Goal: Information Seeking & Learning: Check status

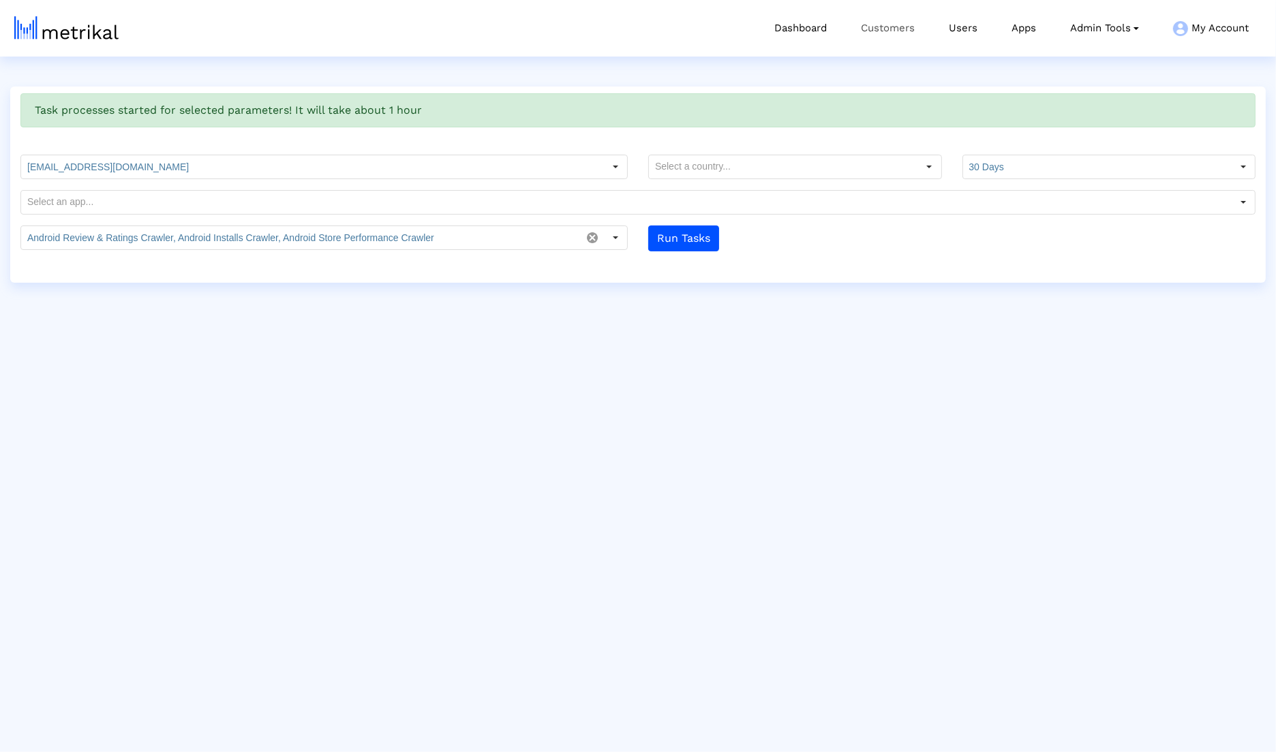
click at [886, 42] on link "Customers" at bounding box center [888, 28] width 88 height 57
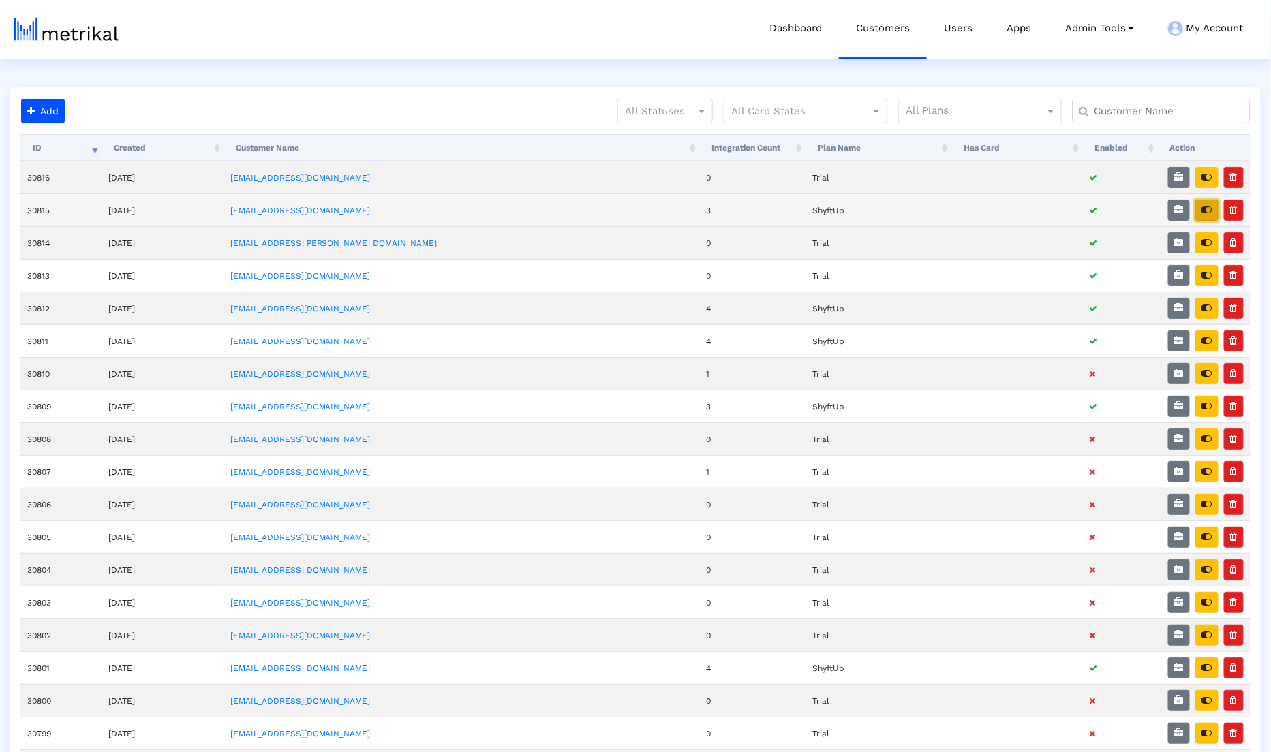
click at [1213, 213] on icon "button" at bounding box center [1207, 210] width 11 height 10
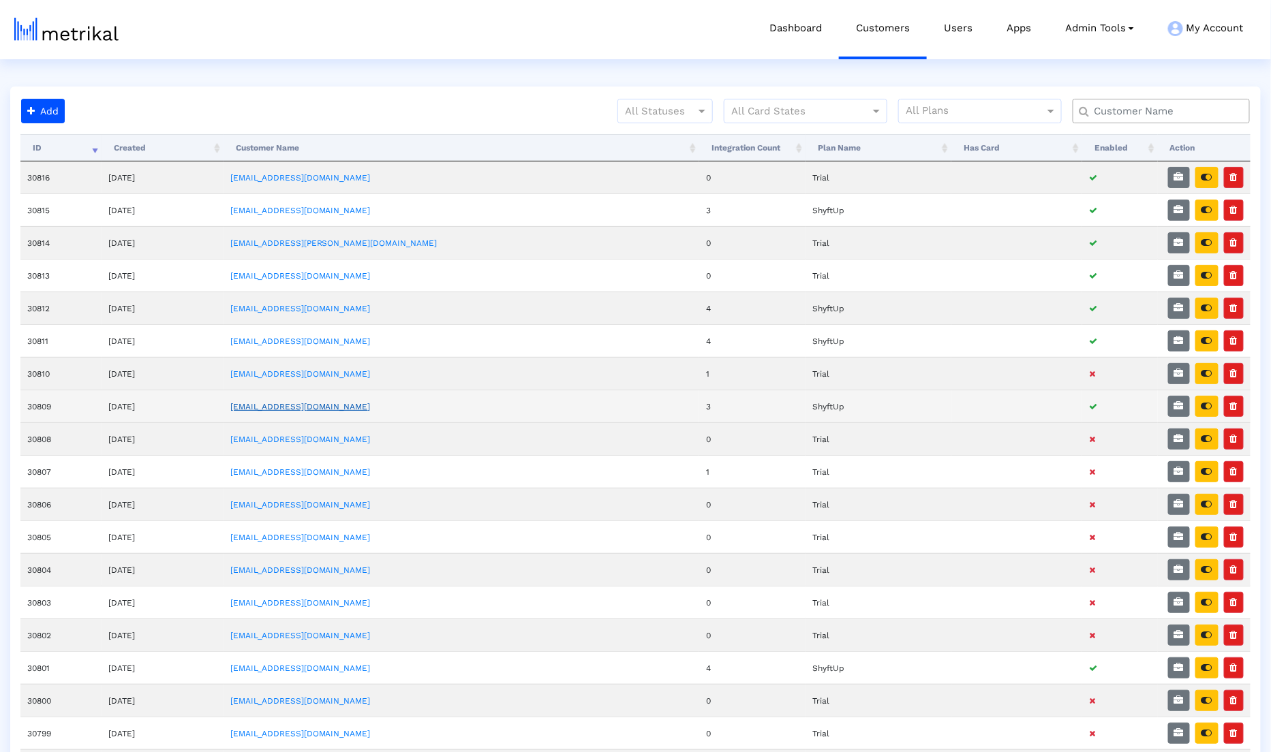
click at [341, 402] on link "[EMAIL_ADDRESS][DOMAIN_NAME]" at bounding box center [300, 407] width 140 height 10
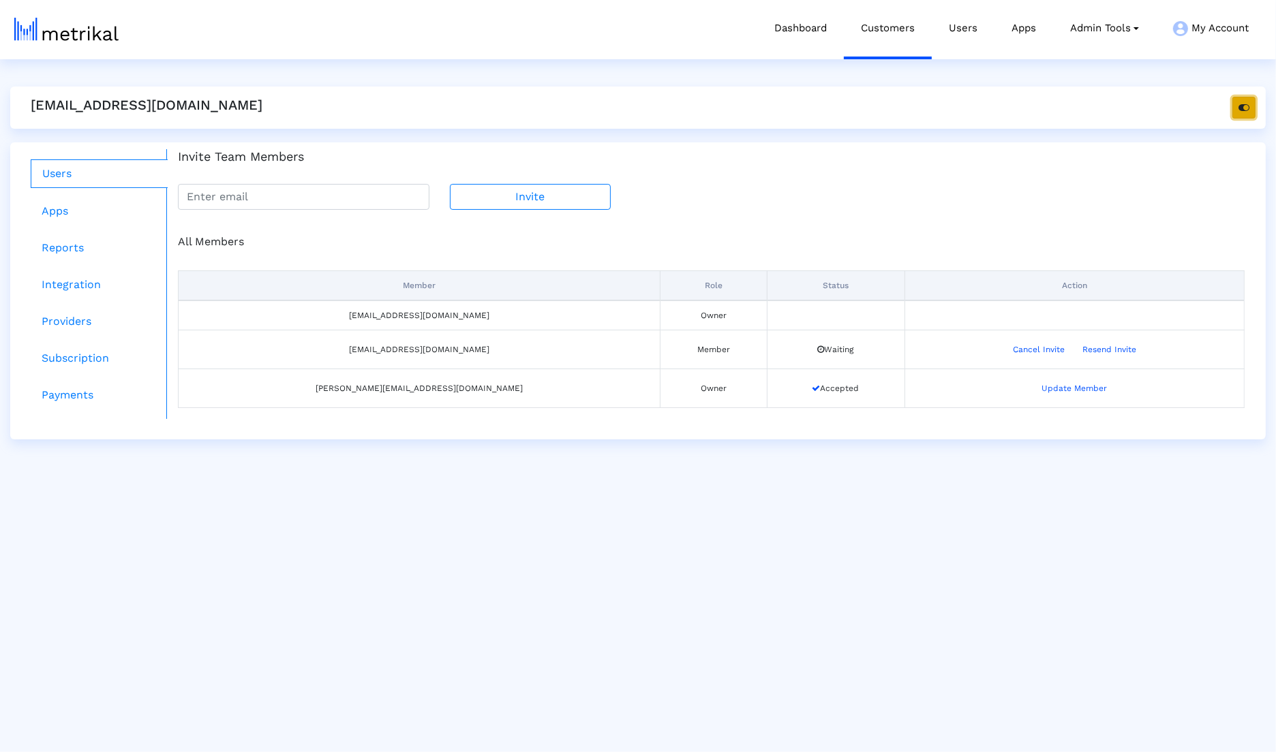
click at [1241, 107] on icon "button" at bounding box center [1243, 108] width 11 height 10
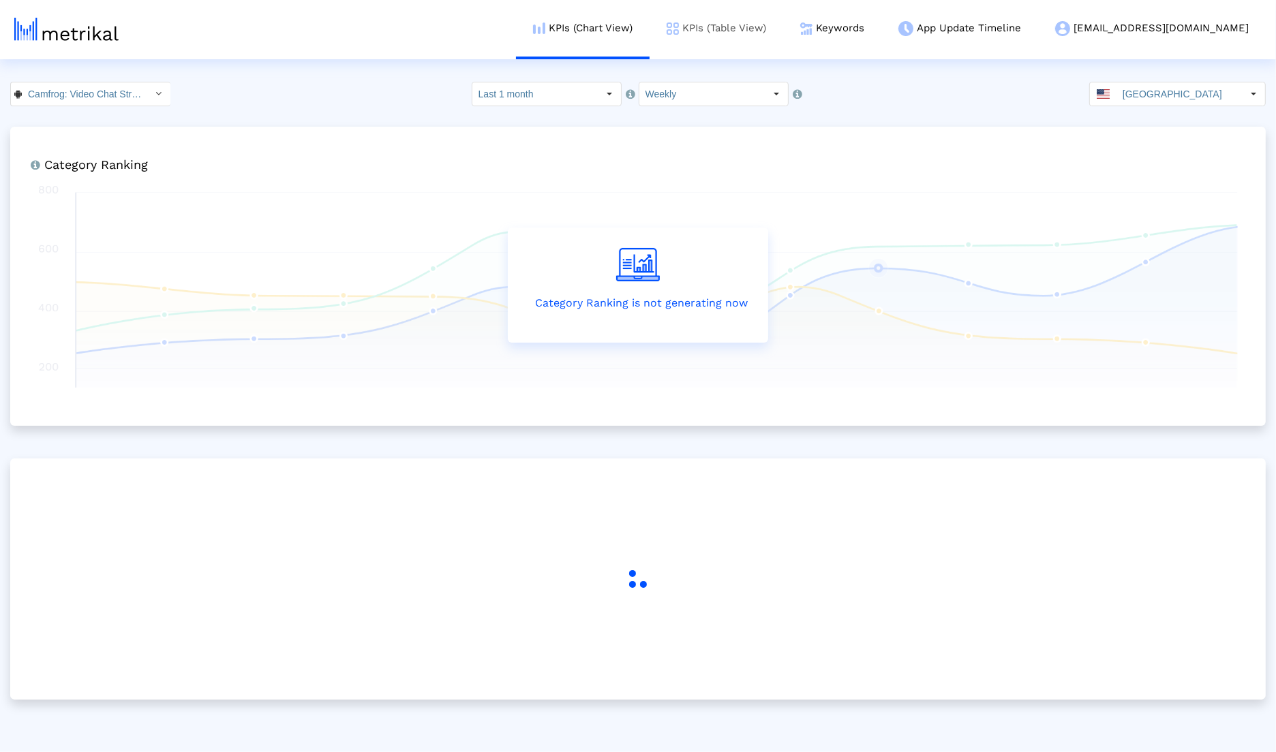
click at [783, 41] on link "KPIs (Table View)" at bounding box center [717, 28] width 134 height 57
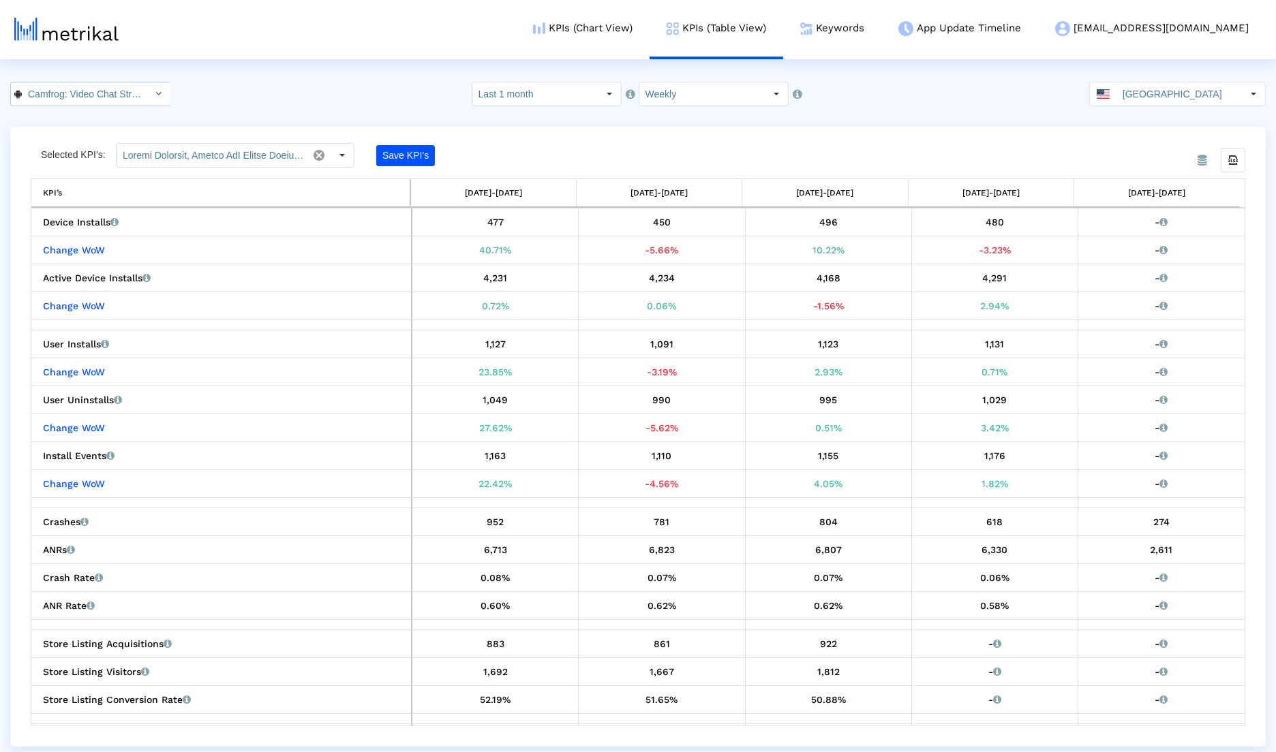
click at [108, 93] on input "Camfrog: Video Chat Strangers < [DOMAIN_NAME] >" at bounding box center [83, 93] width 123 height 23
click at [104, 141] on div "Camfrog: Live Cam Video Chat <694578768>" at bounding box center [82, 140] width 129 height 13
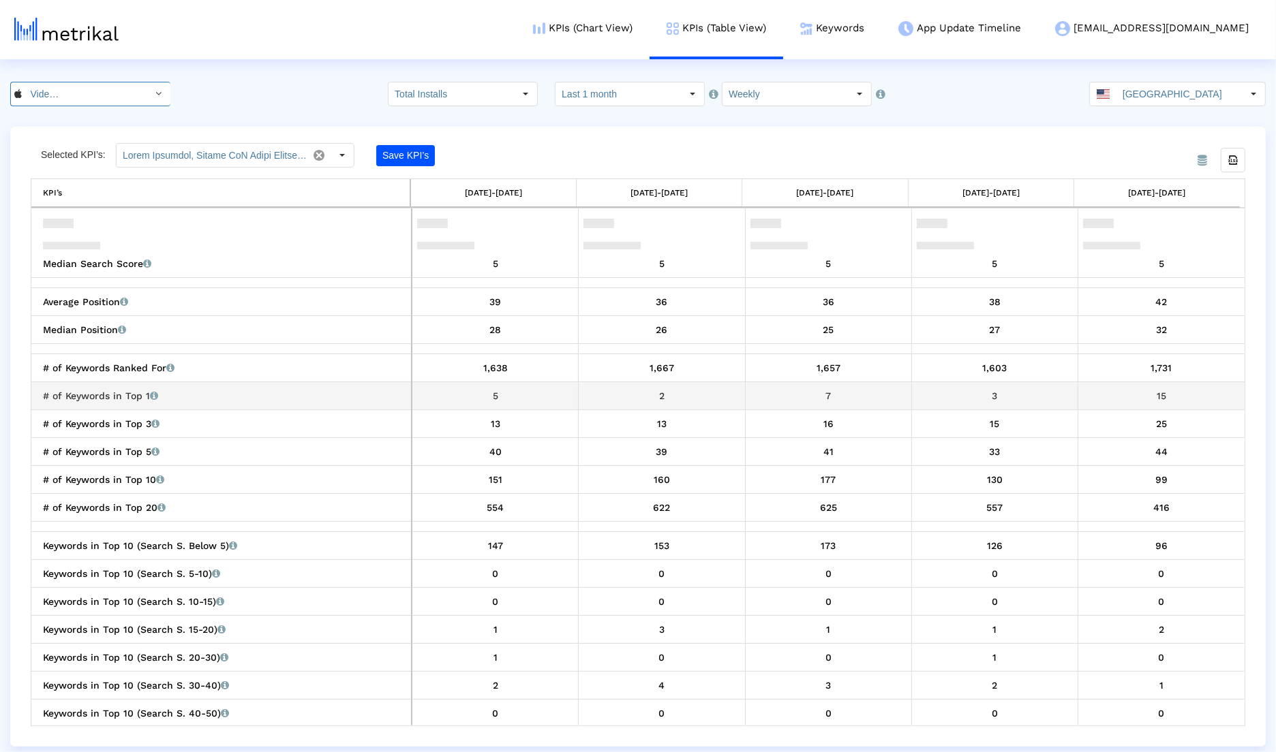
scroll to position [1645, 0]
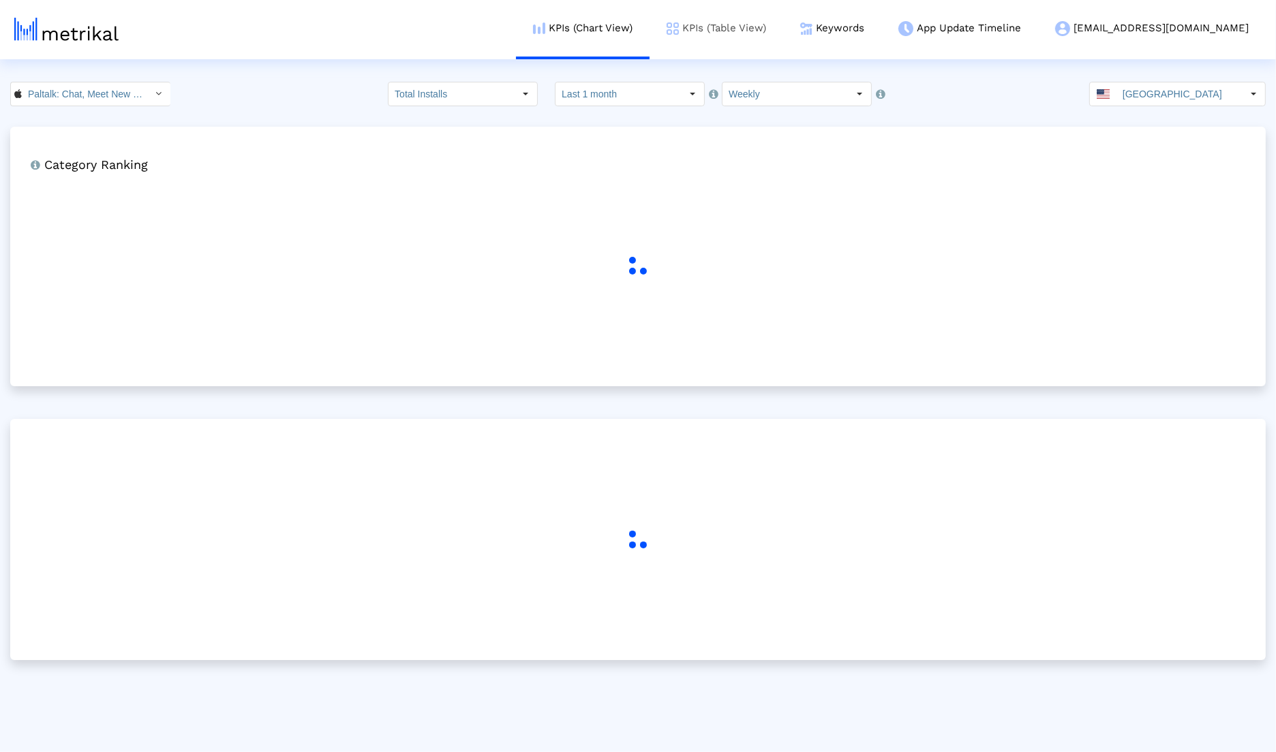
click at [783, 44] on link "KPIs (Table View)" at bounding box center [717, 28] width 134 height 57
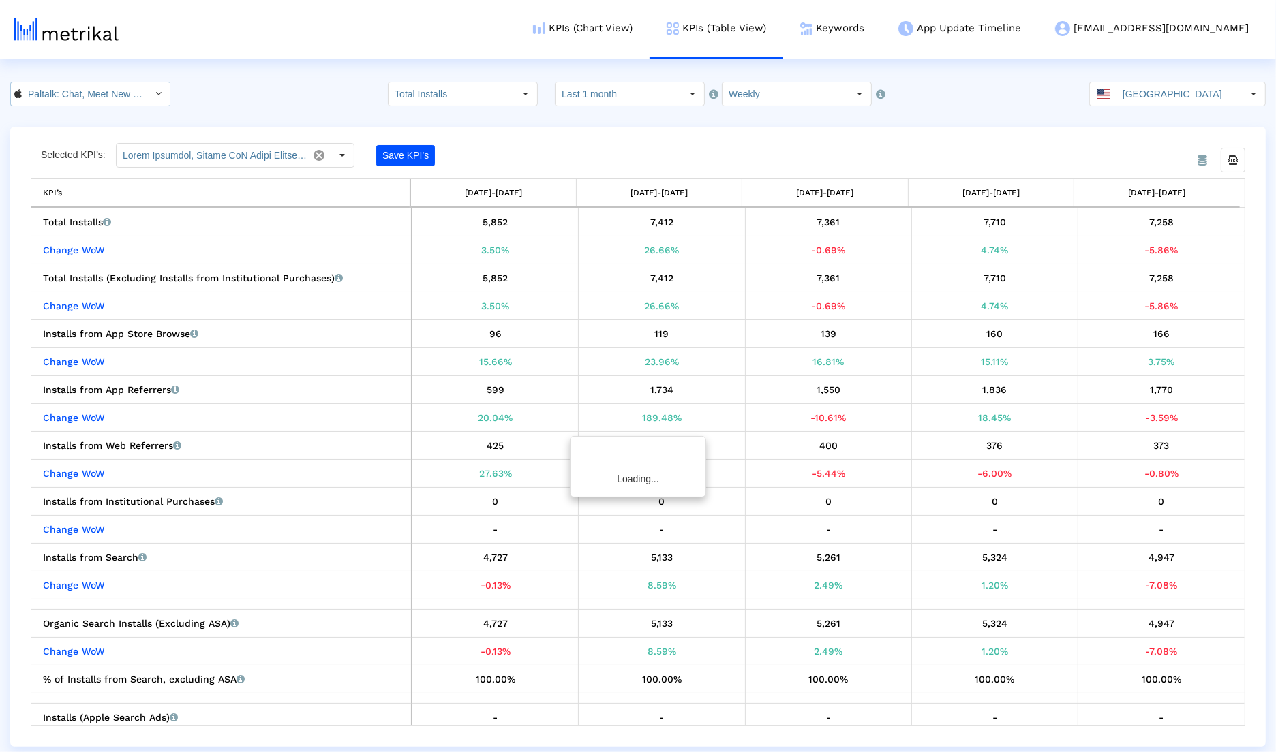
click at [148, 84] on div "Select" at bounding box center [159, 94] width 22 height 22
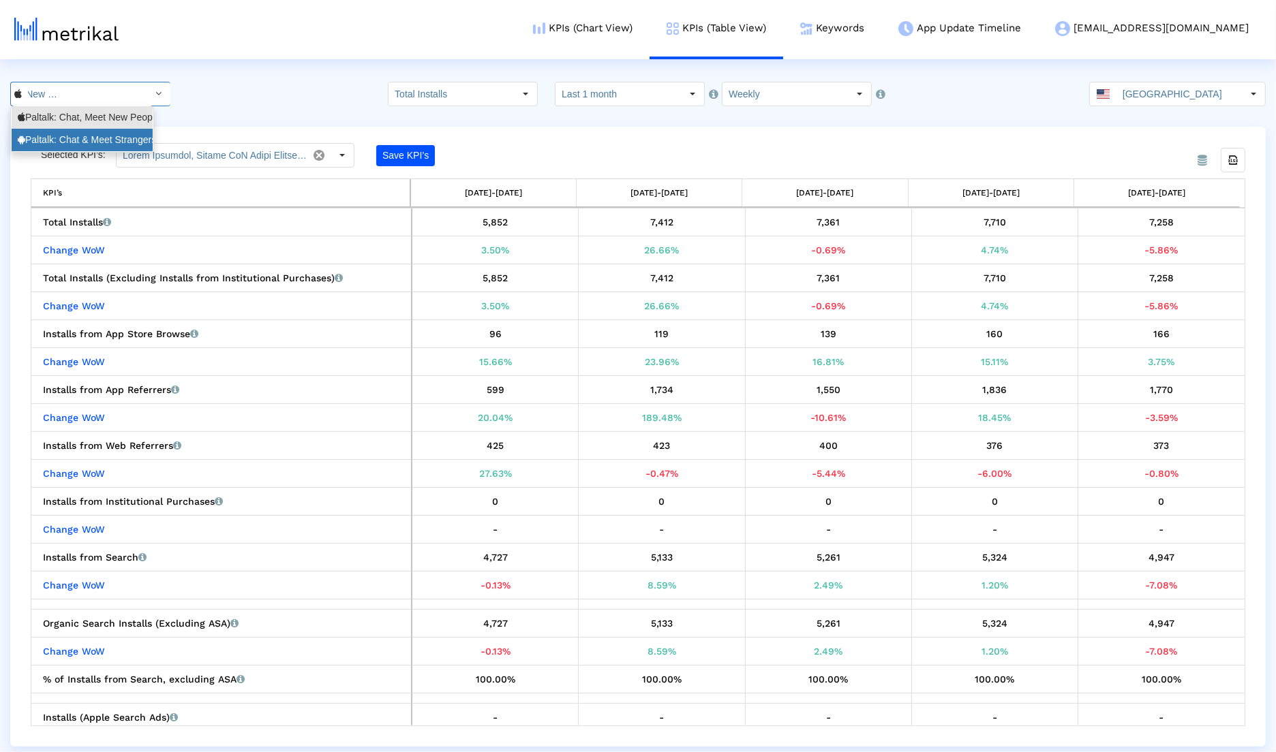
click at [134, 138] on div "Paltalk: Chat & Meet Strangers <[DOMAIN_NAME]>" at bounding box center [82, 140] width 129 height 13
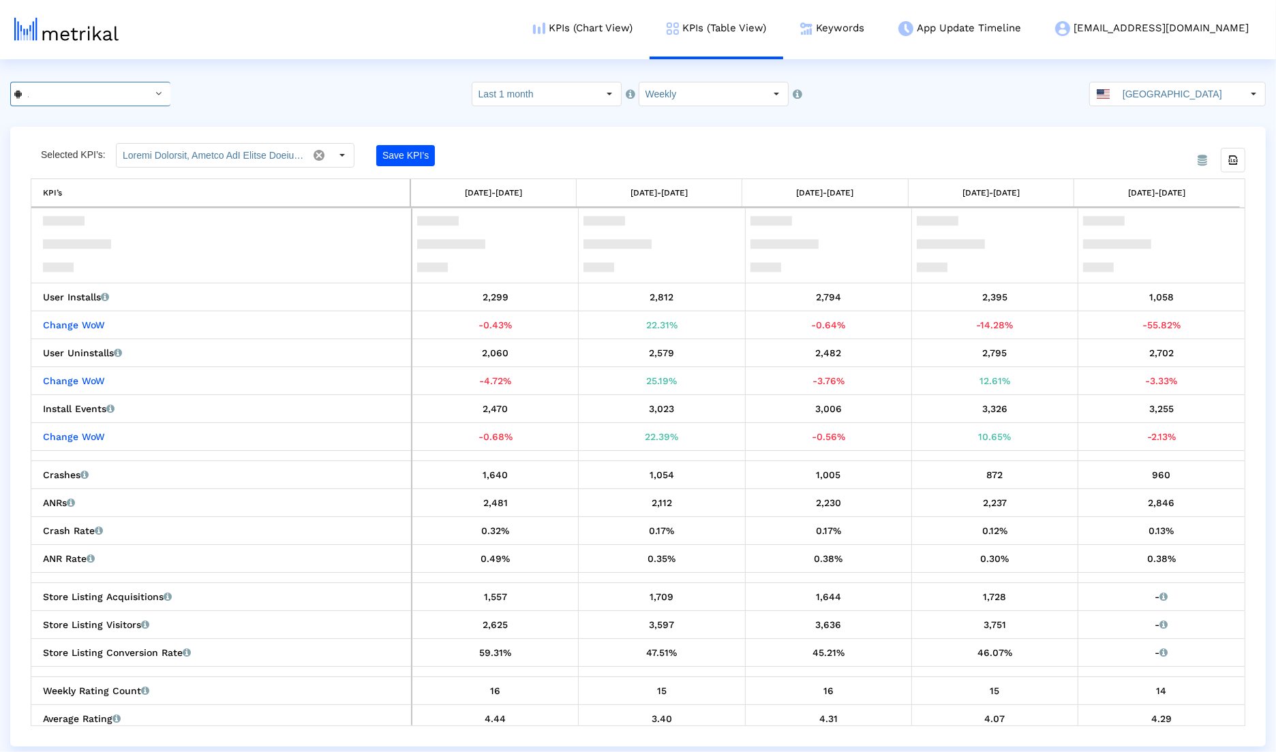
scroll to position [0, 0]
